Goal: Task Accomplishment & Management: Manage account settings

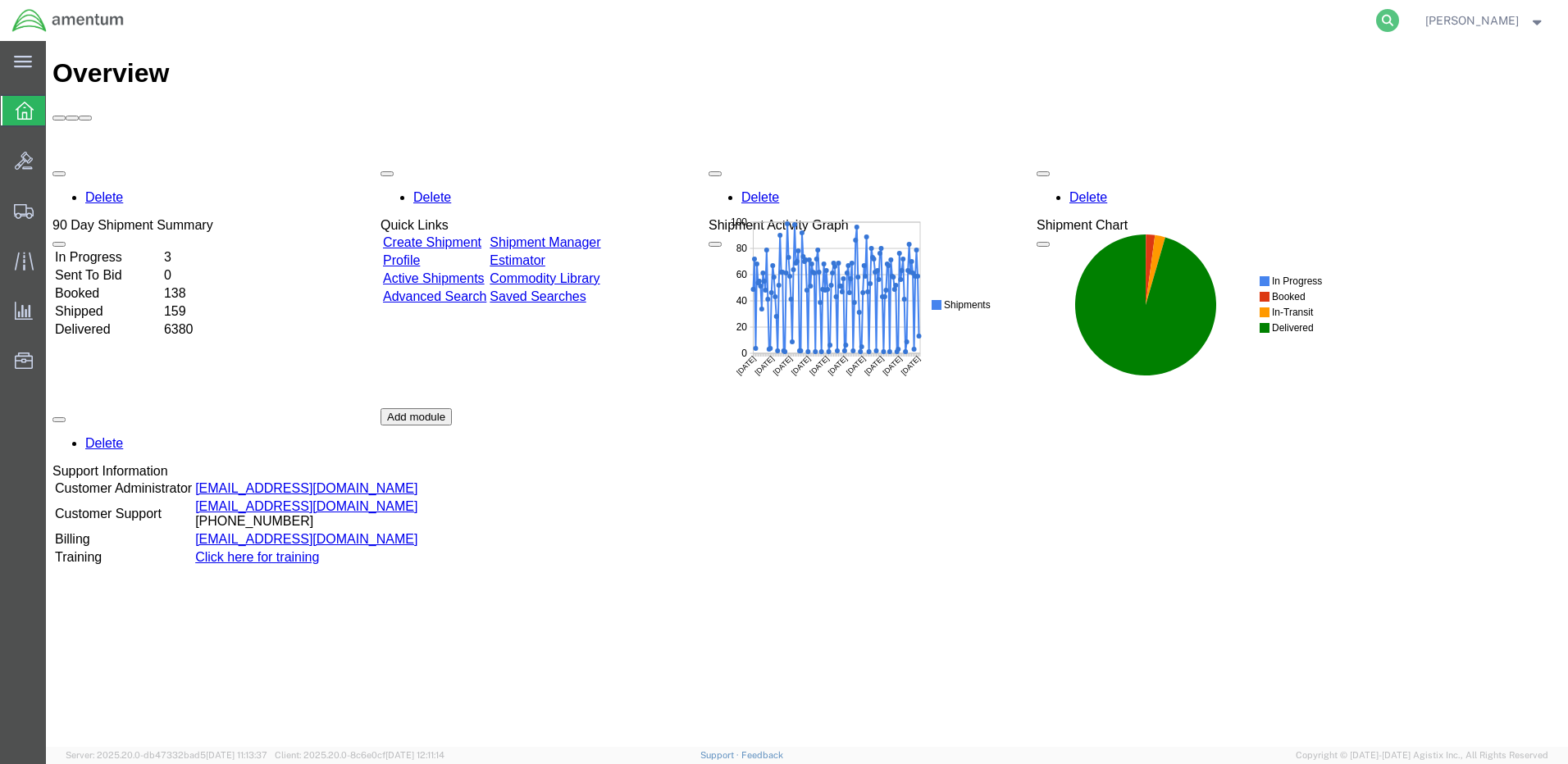
click at [1399, 22] on icon at bounding box center [1387, 20] width 23 height 22
paste input "DCO-25280-169174"
type input "DCO-25280-169174"
click at [1399, 19] on icon at bounding box center [1387, 20] width 23 height 22
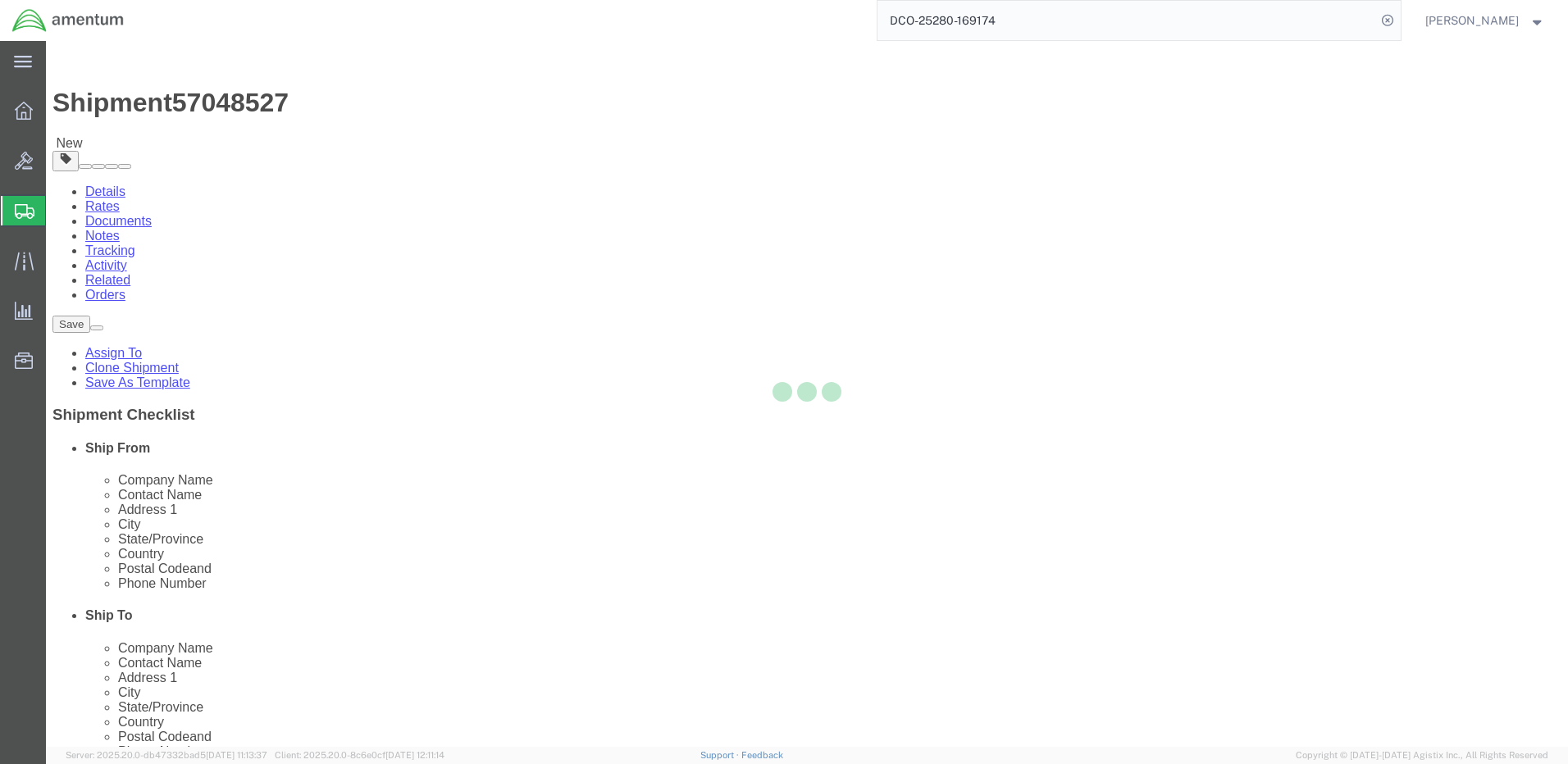
select select "42684"
select select
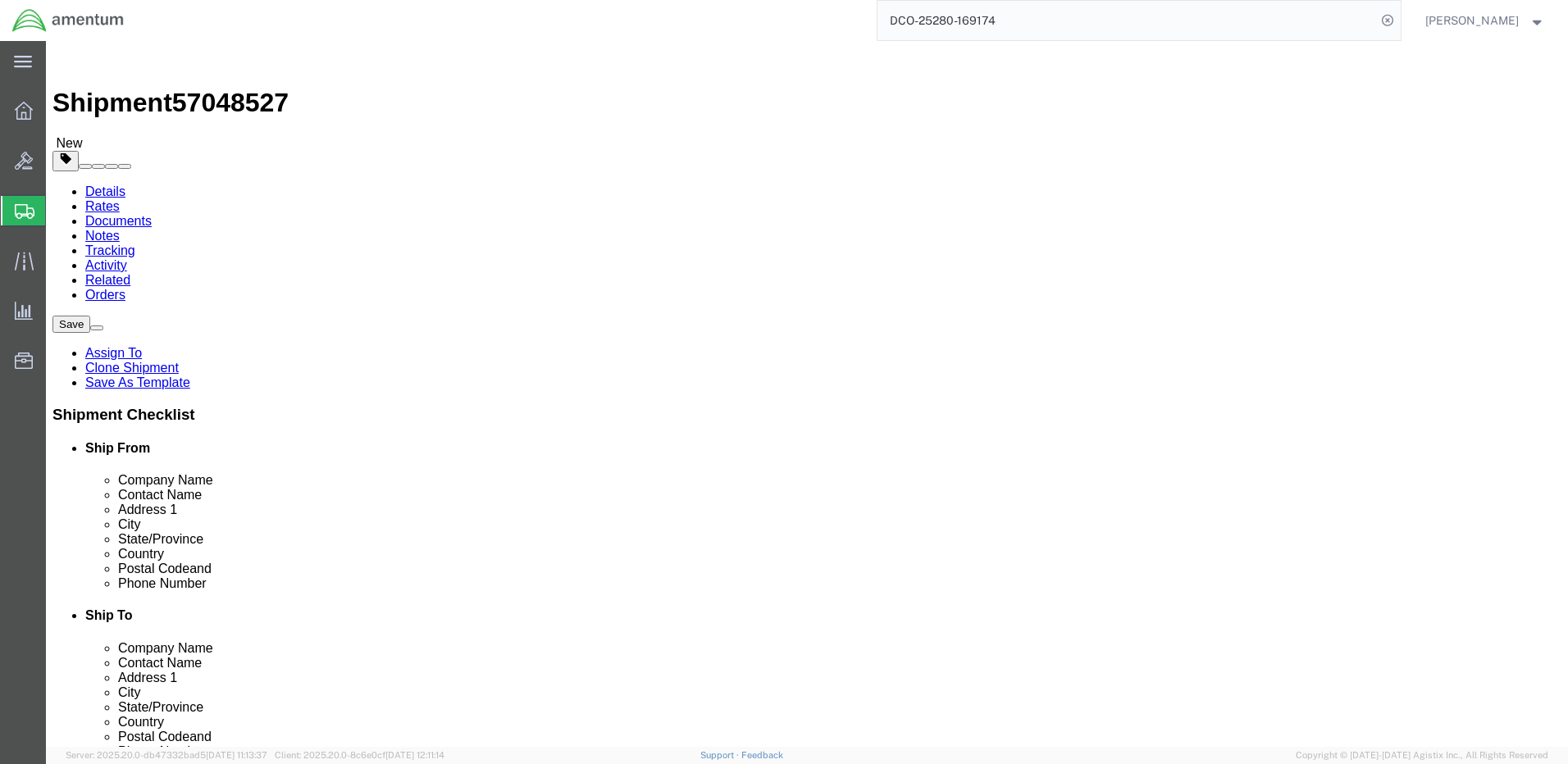
click input "404.767.5800"
click input "404-767.5800"
type input "[PHONE_NUMBER]"
click button "Rate Shipment"
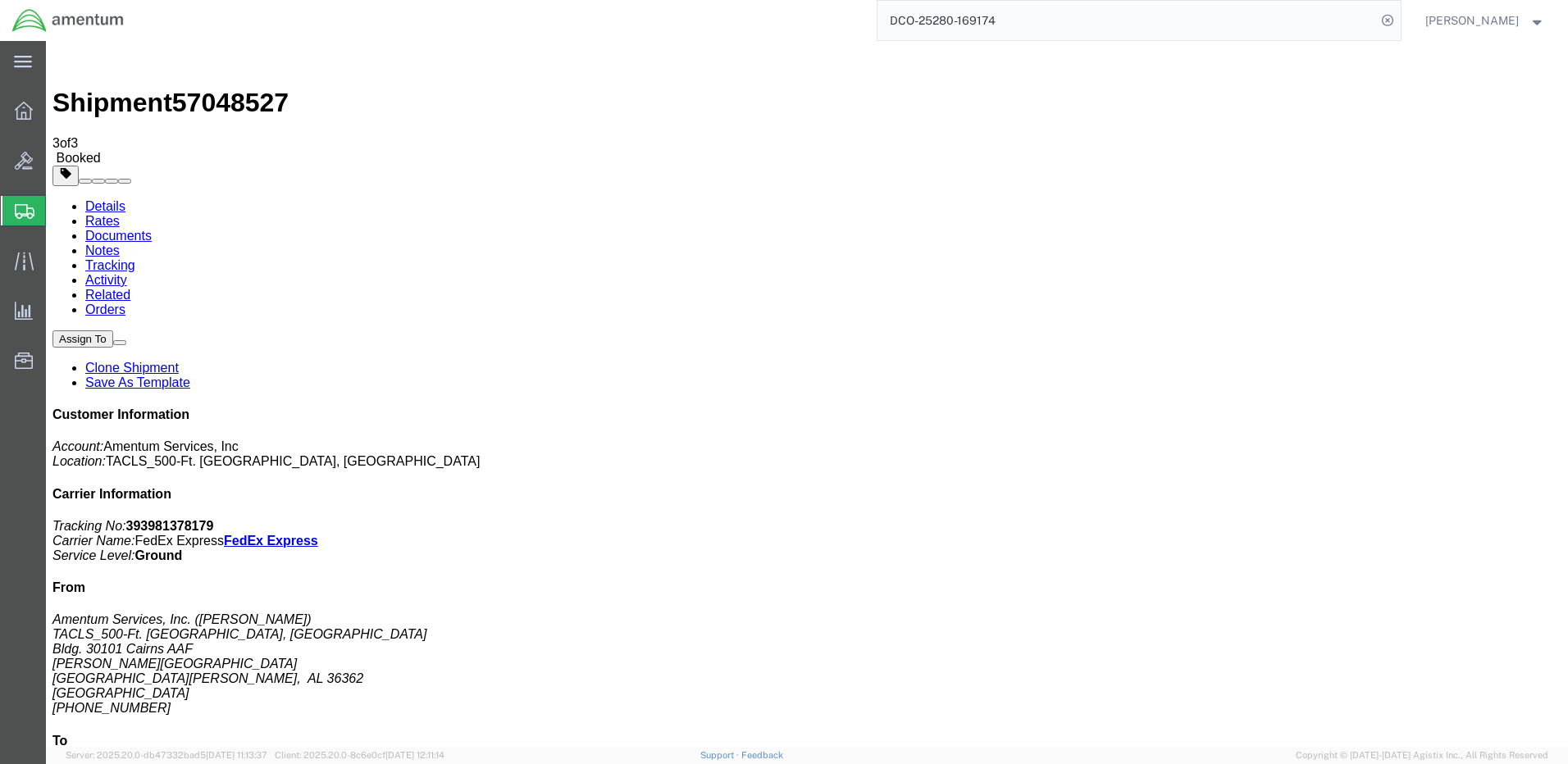
click at [102, 200] on link "Details" at bounding box center [105, 206] width 40 height 14
click link "Schedule pickup request"
